Goal: Task Accomplishment & Management: Complete application form

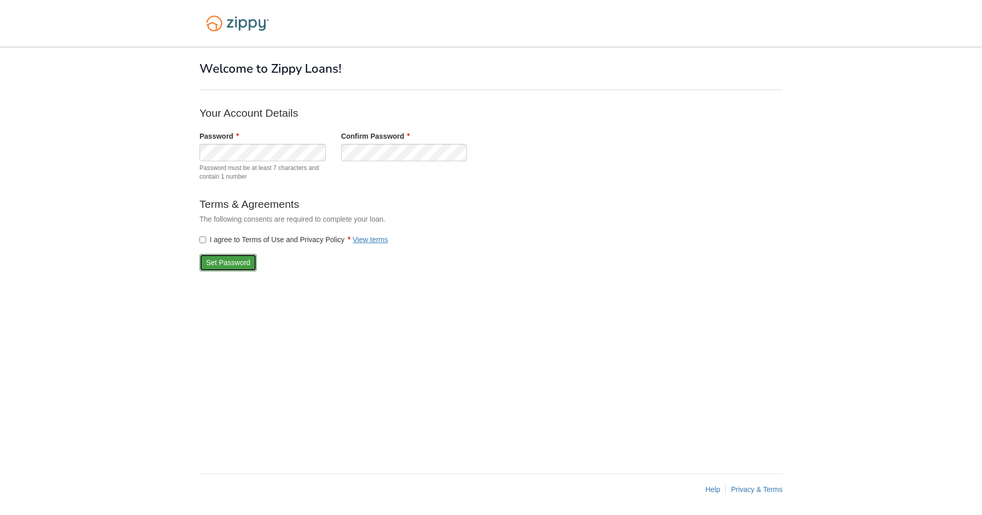
click at [217, 261] on button "Set Password" at bounding box center [227, 262] width 57 height 17
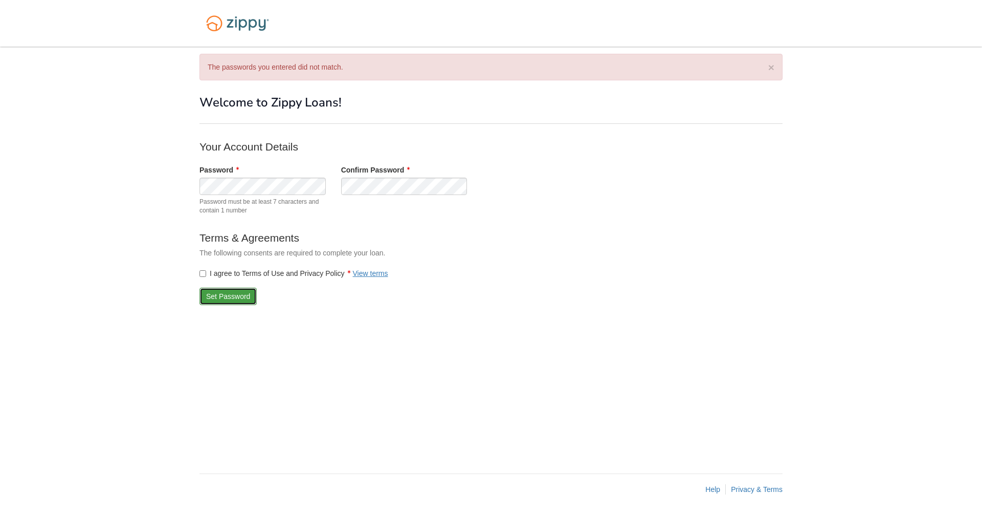
click at [228, 298] on button "Set Password" at bounding box center [227, 295] width 57 height 17
click at [226, 295] on button "Set Password" at bounding box center [227, 295] width 57 height 17
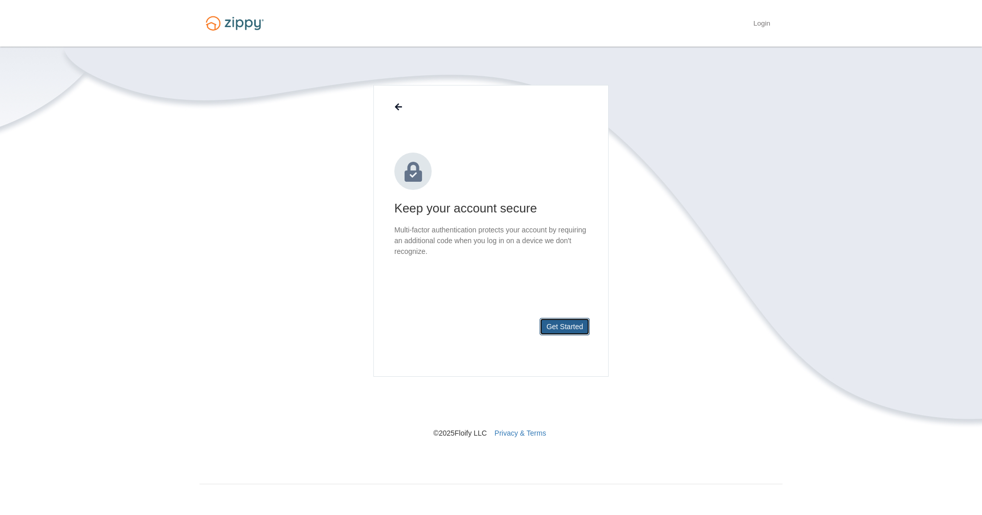
click at [574, 327] on button "Get Started" at bounding box center [565, 326] width 50 height 17
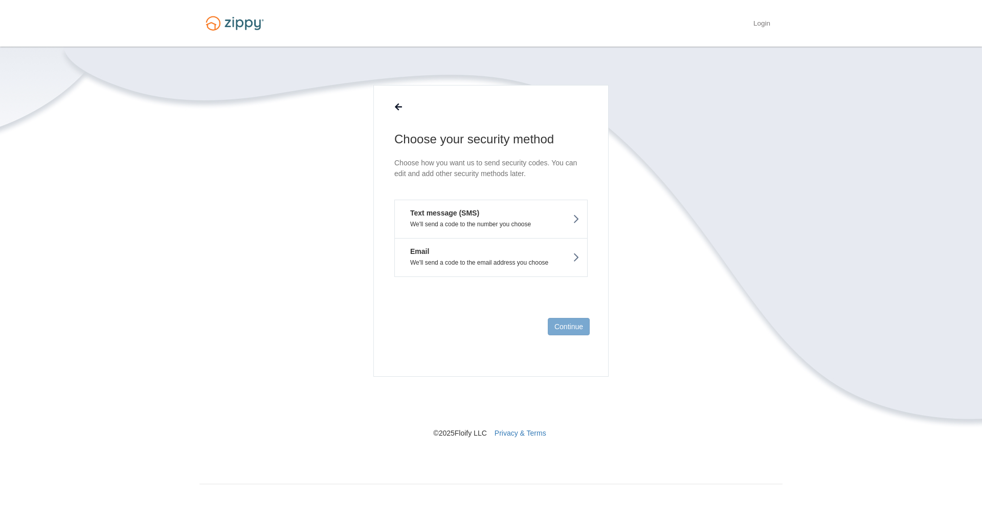
click at [570, 215] on button "Text message (SMS) We'll send a code to the number you choose" at bounding box center [490, 218] width 193 height 38
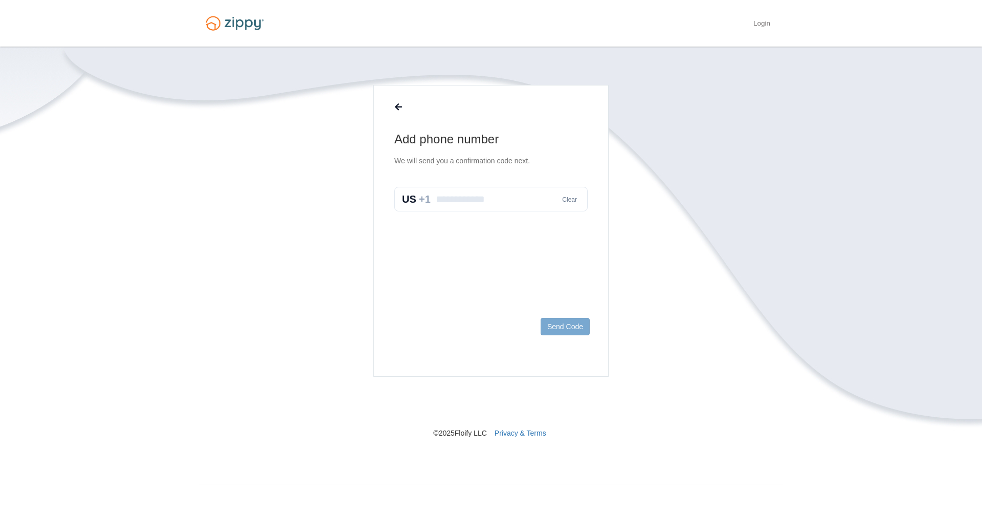
click at [529, 208] on input "text" at bounding box center [490, 199] width 193 height 25
type input "**********"
click at [571, 336] on footer "Send Code" at bounding box center [491, 342] width 234 height 66
click at [570, 332] on button "Send Code" at bounding box center [565, 326] width 49 height 17
click at [484, 212] on input "text" at bounding box center [490, 209] width 193 height 25
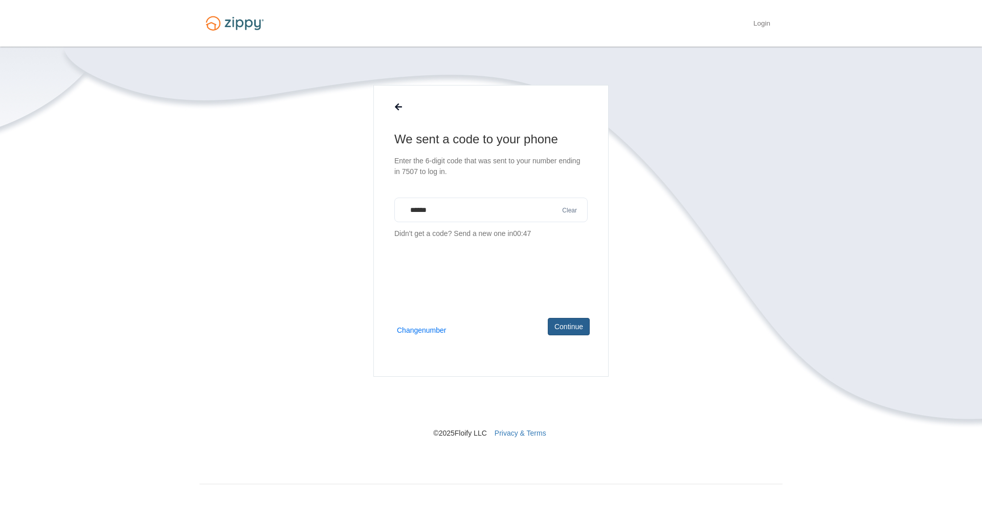
type input "******"
click at [564, 323] on button "Continue" at bounding box center [569, 326] width 42 height 17
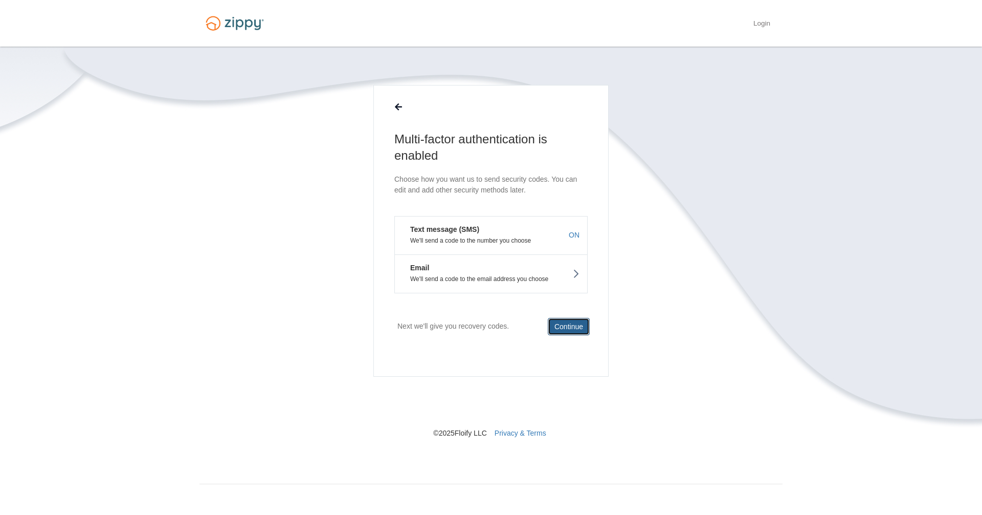
click at [566, 326] on button "Continue" at bounding box center [569, 326] width 42 height 17
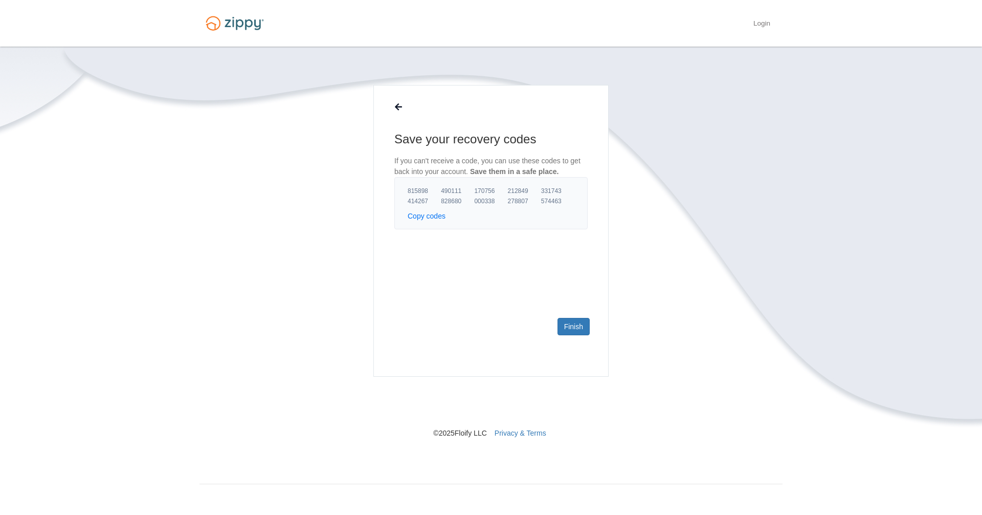
click at [439, 216] on button "Copy codes" at bounding box center [427, 216] width 38 height 10
click at [563, 323] on link "Finish" at bounding box center [574, 326] width 32 height 17
